Goal: Task Accomplishment & Management: Complete application form

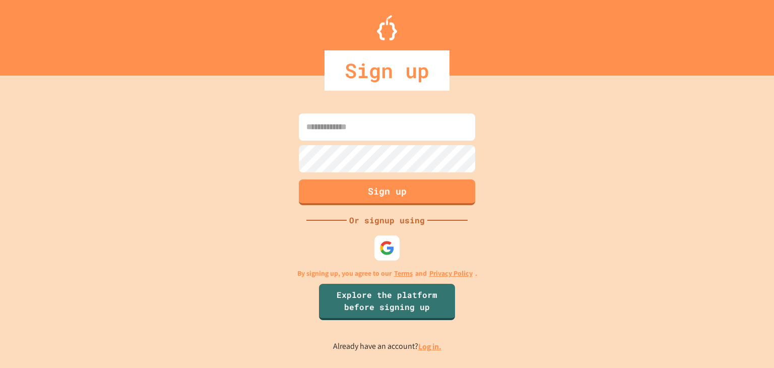
click at [362, 130] on input at bounding box center [387, 126] width 176 height 27
type input "*"
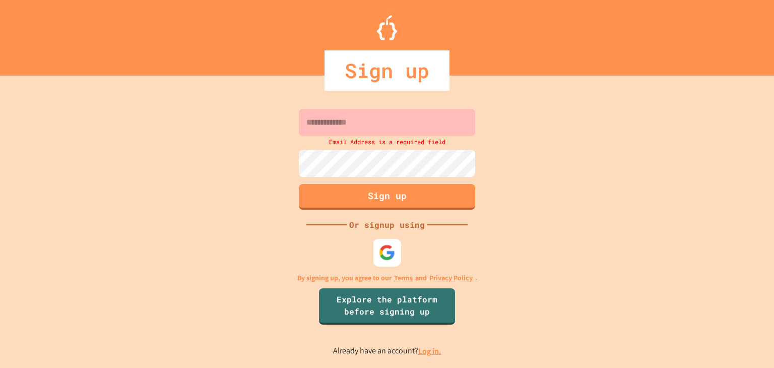
click at [389, 250] on img at bounding box center [387, 252] width 17 height 17
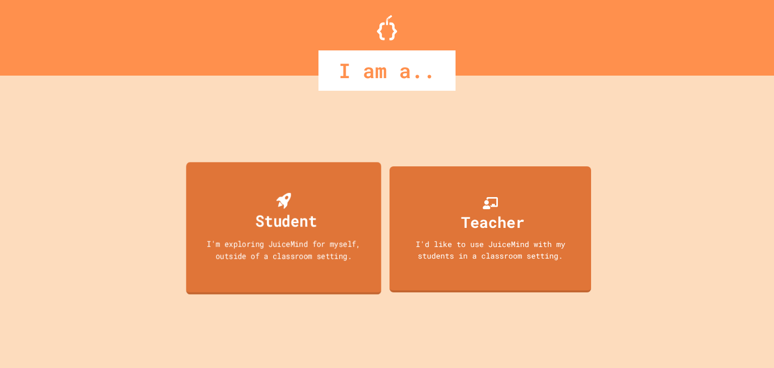
click at [324, 287] on div "Student I'm exploring JuiceMind for myself, outside of a classroom setting." at bounding box center [283, 228] width 195 height 132
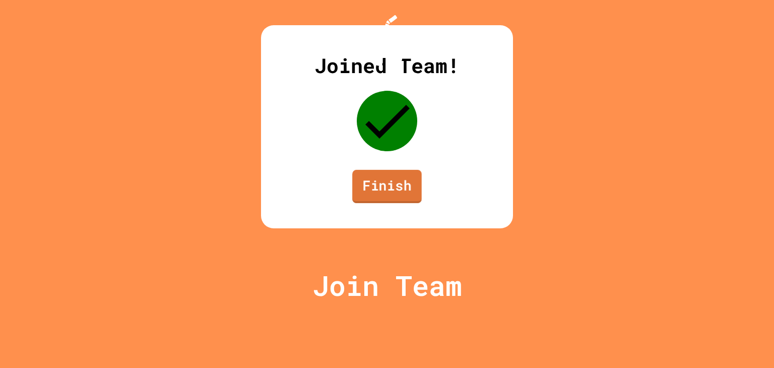
click at [385, 203] on link "Finish" at bounding box center [386, 186] width 69 height 33
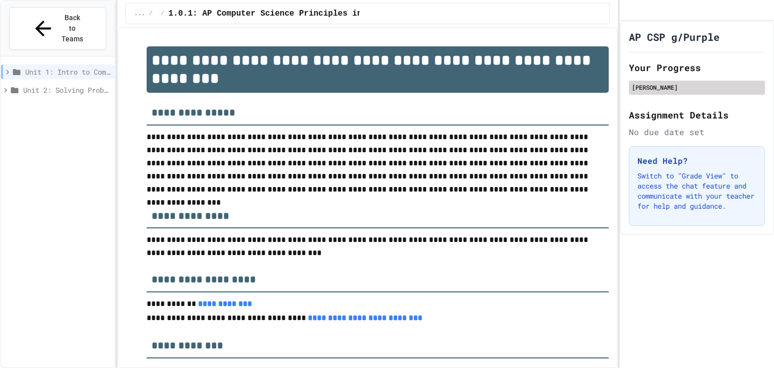
click at [655, 92] on div "[PERSON_NAME]" at bounding box center [697, 87] width 130 height 9
click at [652, 92] on div "[PERSON_NAME]" at bounding box center [697, 87] width 130 height 9
click at [643, 92] on div "[PERSON_NAME]" at bounding box center [697, 87] width 130 height 9
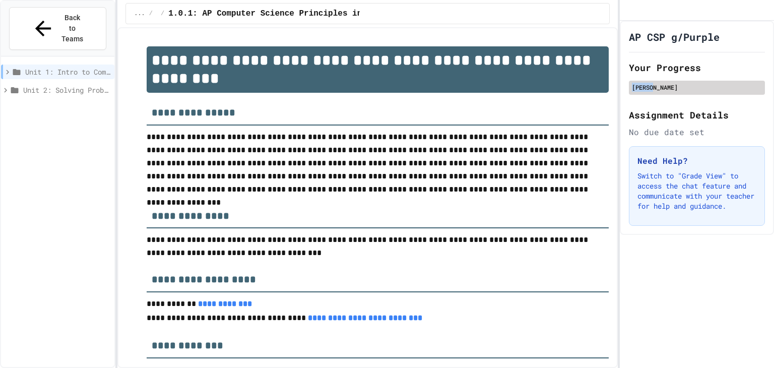
click at [643, 92] on div "[PERSON_NAME]" at bounding box center [697, 87] width 130 height 9
click at [508, 157] on p "**********" at bounding box center [378, 162] width 462 height 65
